Goal: Task Accomplishment & Management: Manage account settings

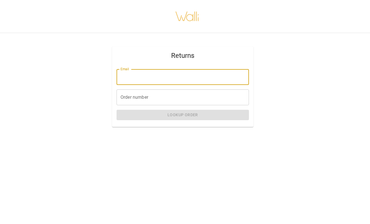
click at [175, 78] on input "Email" at bounding box center [182, 77] width 132 height 16
type input "**********"
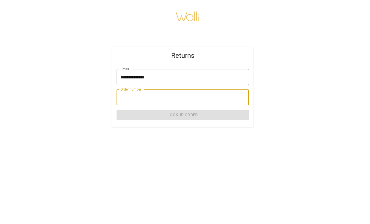
click at [162, 97] on input "Order number" at bounding box center [182, 98] width 132 height 16
paste input "*******"
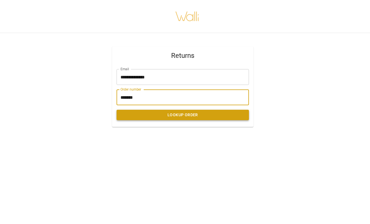
type input "*******"
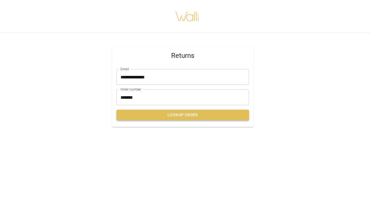
click at [182, 114] on button "Lookup Order" at bounding box center [182, 115] width 132 height 10
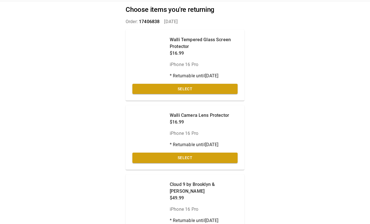
scroll to position [32, 0]
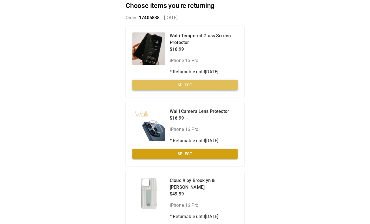
click at [209, 86] on button "Select" at bounding box center [184, 85] width 105 height 10
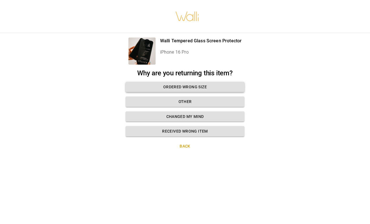
click at [210, 85] on button "Ordered wrong size" at bounding box center [184, 87] width 119 height 10
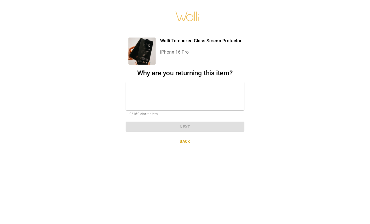
click at [198, 89] on textarea at bounding box center [184, 95] width 111 height 19
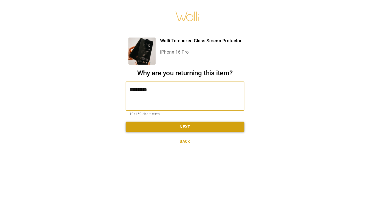
type textarea "**********"
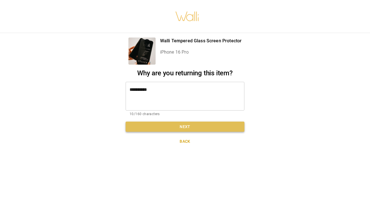
click at [204, 124] on button "Next" at bounding box center [184, 127] width 119 height 10
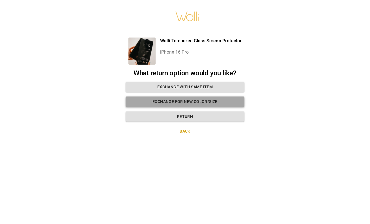
click at [196, 100] on button "Exchange for new color/size" at bounding box center [184, 102] width 119 height 10
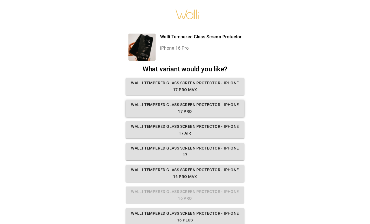
click at [220, 111] on button "Walli Tempered Glass Screen Protector - iPhone 17 Pro" at bounding box center [184, 108] width 119 height 17
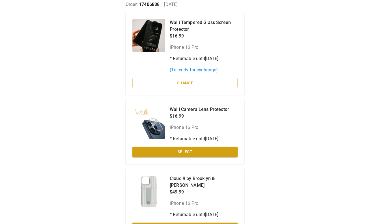
scroll to position [47, 0]
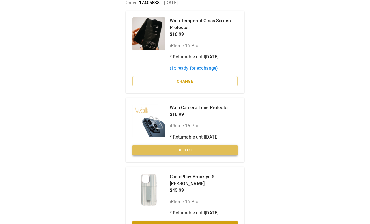
click at [193, 149] on button "Select" at bounding box center [184, 150] width 105 height 10
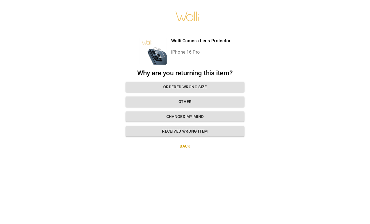
scroll to position [0, 0]
click at [192, 86] on button "Ordered wrong size" at bounding box center [184, 87] width 119 height 10
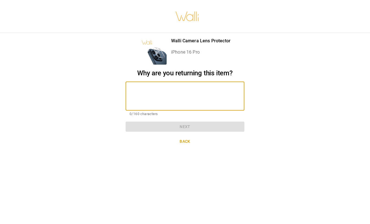
click at [172, 87] on textarea at bounding box center [184, 95] width 111 height 19
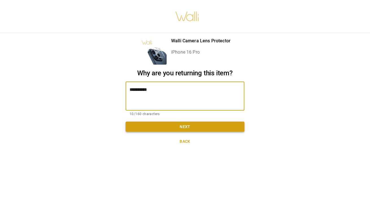
type textarea "**********"
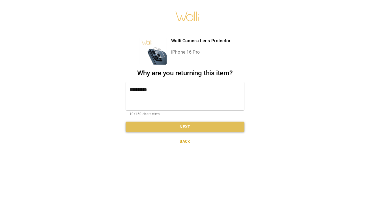
click at [172, 127] on button "Next" at bounding box center [184, 127] width 119 height 10
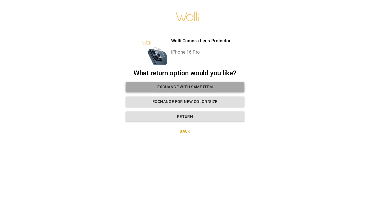
click at [174, 85] on button "Exchange with same item" at bounding box center [184, 87] width 119 height 10
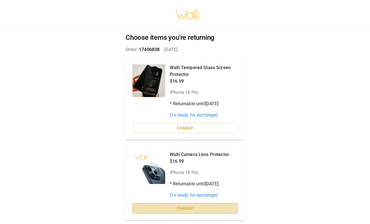
click at [190, 208] on button "Change" at bounding box center [184, 208] width 105 height 10
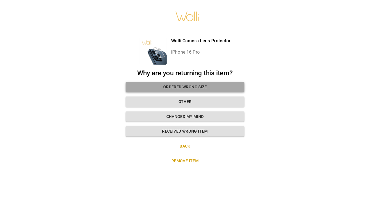
click at [203, 87] on button "Ordered wrong size" at bounding box center [184, 87] width 119 height 10
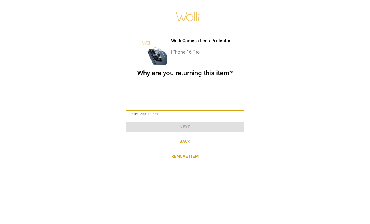
click at [176, 87] on textarea at bounding box center [184, 95] width 111 height 19
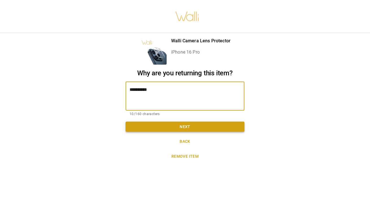
type textarea "**********"
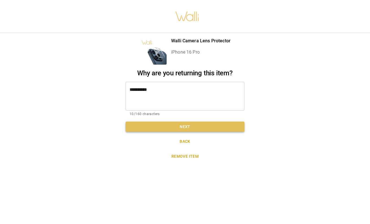
click at [180, 127] on button "Next" at bounding box center [184, 127] width 119 height 10
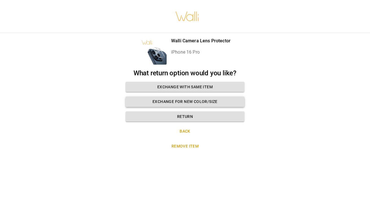
click at [183, 102] on button "Exchange for new color/size" at bounding box center [184, 102] width 119 height 10
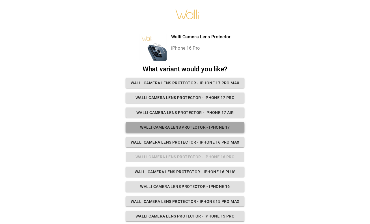
click at [214, 125] on button "Walli Camera Lens Protector - iPhone 17" at bounding box center [184, 127] width 119 height 10
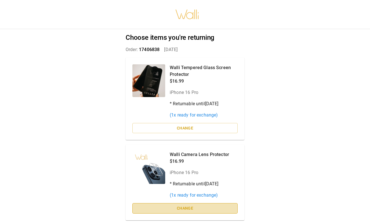
click at [194, 207] on button "Change" at bounding box center [184, 208] width 105 height 10
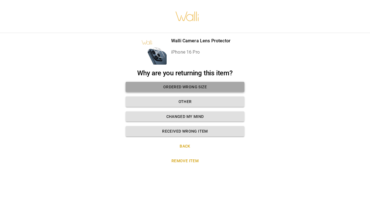
click at [188, 87] on button "Ordered wrong size" at bounding box center [184, 87] width 119 height 10
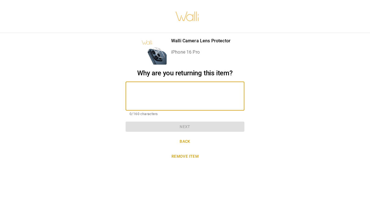
click at [175, 92] on textarea at bounding box center [184, 95] width 111 height 19
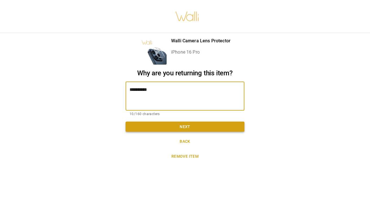
type textarea "**********"
click at [181, 126] on button "Next" at bounding box center [184, 127] width 119 height 10
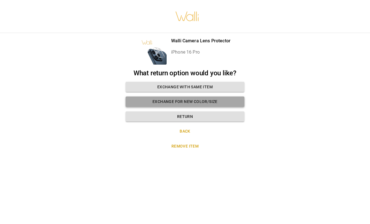
click at [177, 101] on button "Exchange for new color/size" at bounding box center [184, 102] width 119 height 10
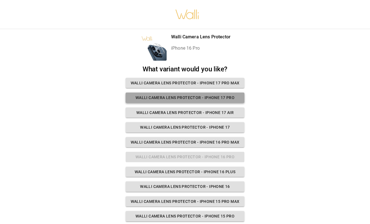
click at [180, 97] on button "Walli Camera Lens Protector - iPhone 17 Pro" at bounding box center [184, 98] width 119 height 10
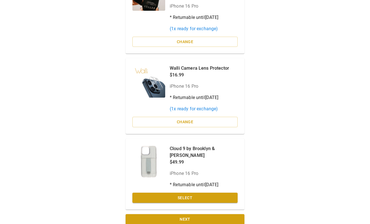
scroll to position [86, 0]
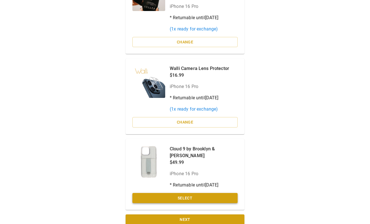
click at [194, 193] on button "Select" at bounding box center [184, 198] width 105 height 10
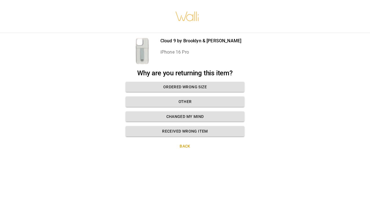
scroll to position [0, 0]
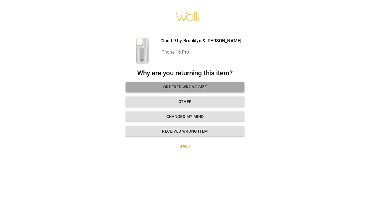
click at [202, 86] on button "Ordered wrong size" at bounding box center [184, 87] width 119 height 10
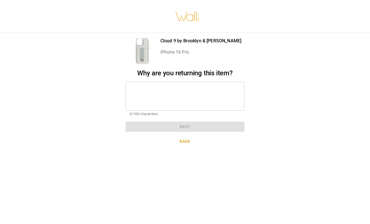
click at [162, 90] on textarea at bounding box center [184, 95] width 111 height 19
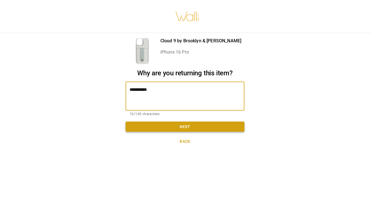
type textarea "**********"
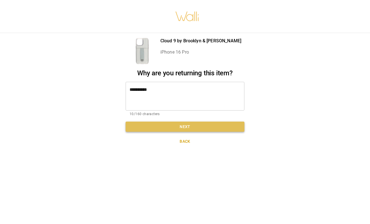
click at [185, 127] on button "Next" at bounding box center [184, 127] width 119 height 10
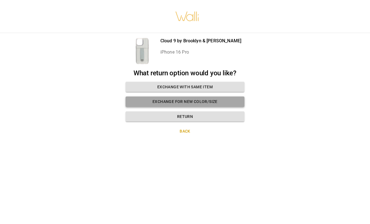
click at [192, 103] on button "Exchange for new color/size" at bounding box center [184, 102] width 119 height 10
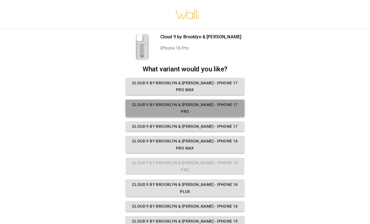
click at [197, 100] on button "Cloud 9 by Brooklyn & [PERSON_NAME] - iPhone 17 Pro" at bounding box center [184, 108] width 119 height 17
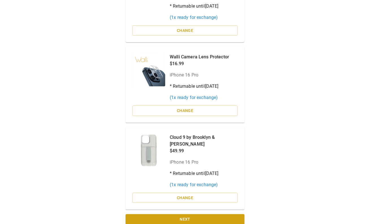
scroll to position [97, 0]
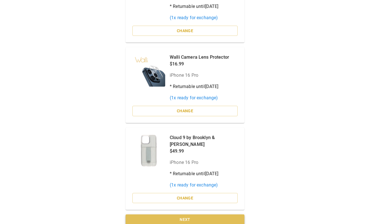
click at [191, 215] on button "Next" at bounding box center [184, 220] width 119 height 10
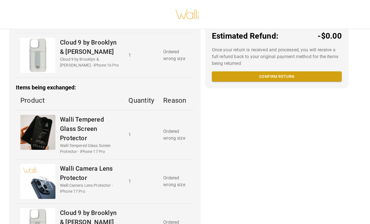
scroll to position [146, 0]
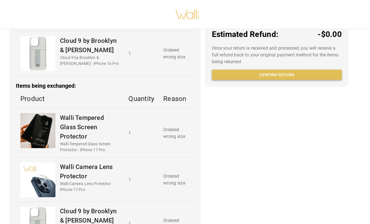
click at [274, 80] on button "Confirm return" at bounding box center [277, 75] width 130 height 10
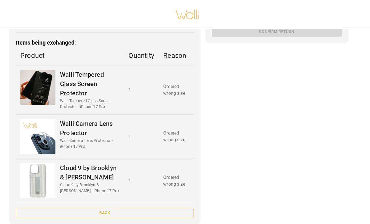
scroll to position [188, 0]
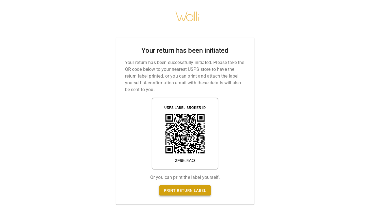
click at [194, 190] on link "Print return label" at bounding box center [184, 191] width 51 height 10
